Goal: Check status: Check status

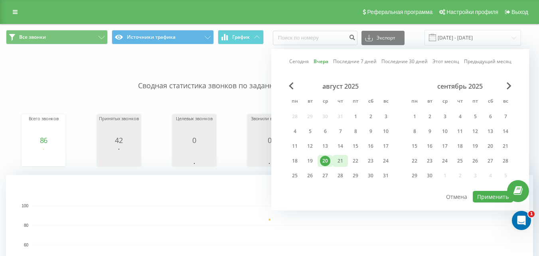
click at [341, 161] on div "21" at bounding box center [340, 160] width 10 height 10
click at [493, 197] on button "Применить" at bounding box center [492, 197] width 40 height 12
type input "[DATE] - [DATE]"
